Goal: Task Accomplishment & Management: Manage account settings

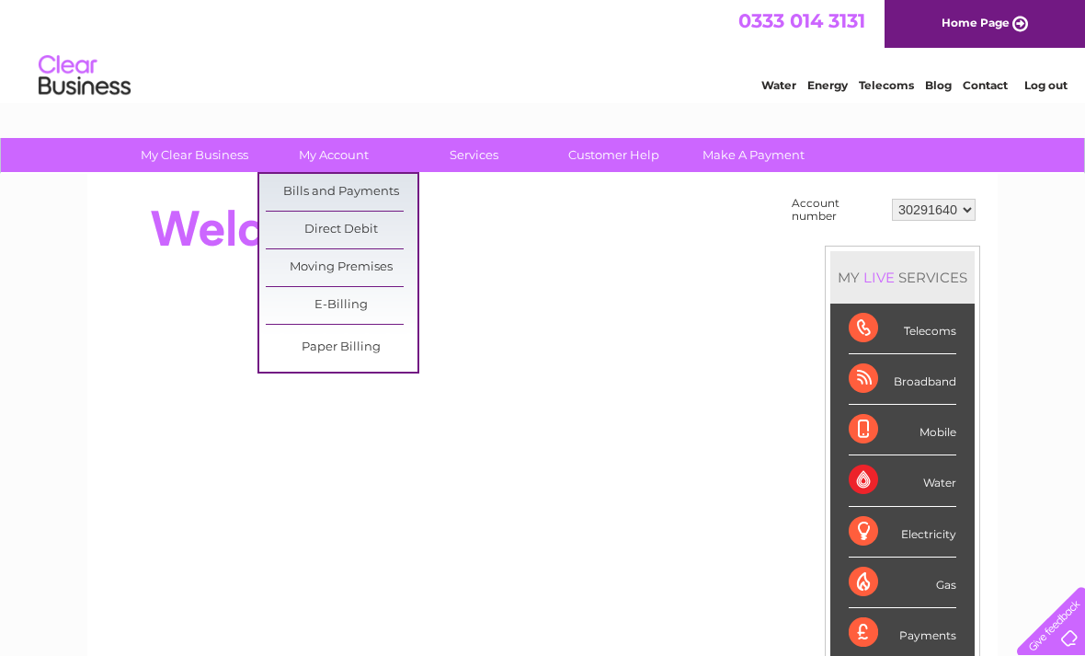
click at [285, 184] on link "Bills and Payments" at bounding box center [342, 192] width 152 height 37
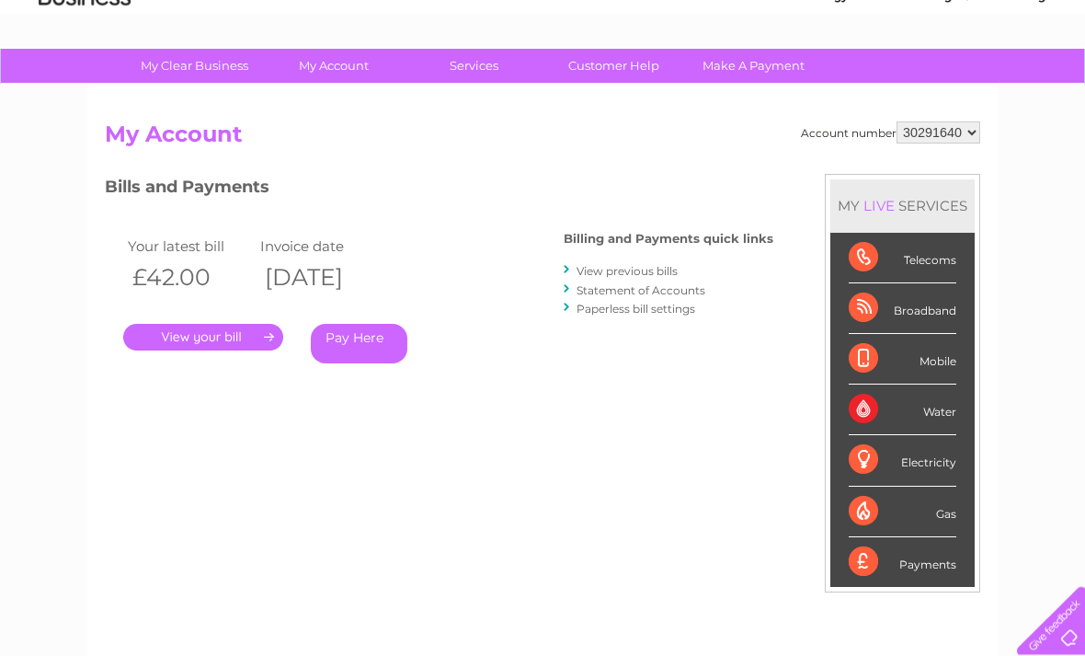
scroll to position [90, 0]
click at [597, 270] on link "View previous bills" at bounding box center [626, 270] width 101 height 14
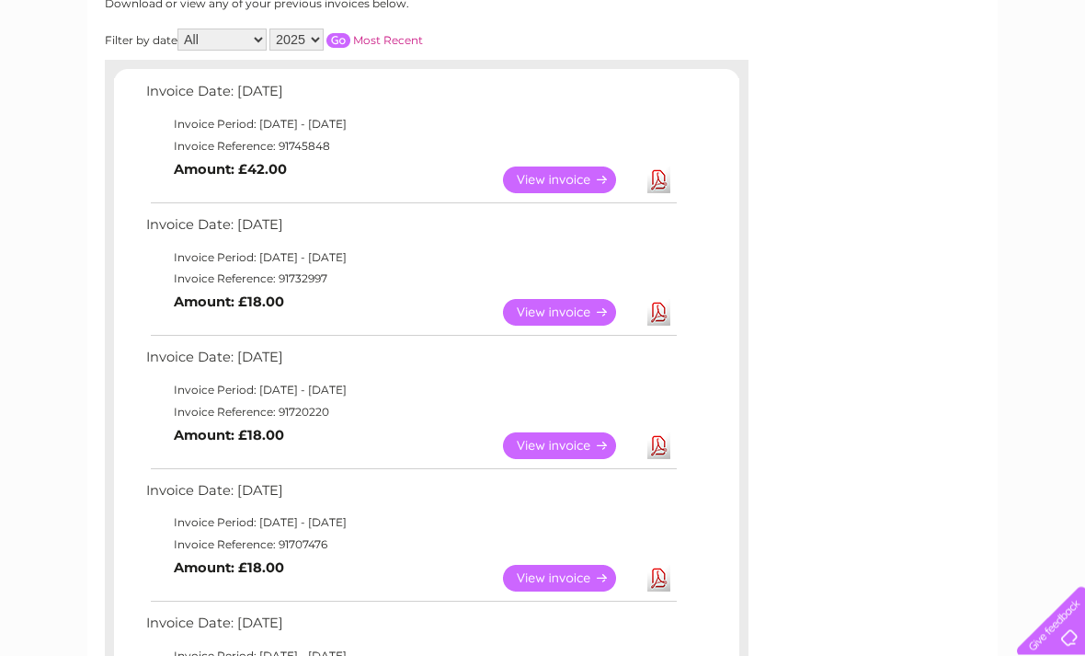
scroll to position [266, 0]
click at [554, 188] on link "View" at bounding box center [570, 179] width 135 height 27
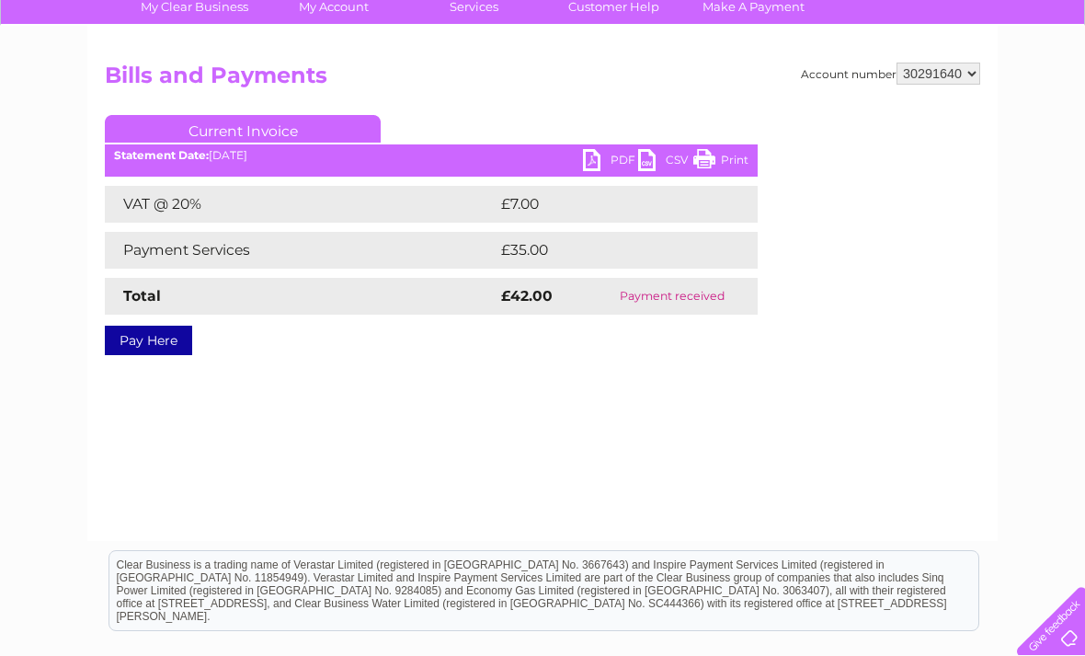
scroll to position [147, 0]
click at [587, 156] on link "PDF" at bounding box center [610, 163] width 55 height 27
